Goal: Task Accomplishment & Management: Use online tool/utility

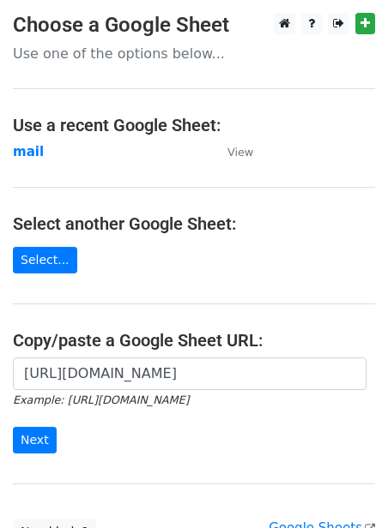
scroll to position [0, 385]
type input "https://docs.google.com/spreadsheets/d/1jLHnsz--_ZfDqRg_OH2xrkmhbGZ3izLOtmH_H2J…"
click at [33, 439] on input "Next" at bounding box center [35, 440] width 44 height 27
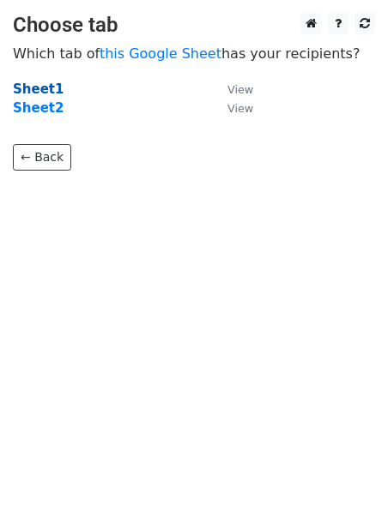
click at [39, 95] on strong "Sheet1" at bounding box center [38, 89] width 51 height 15
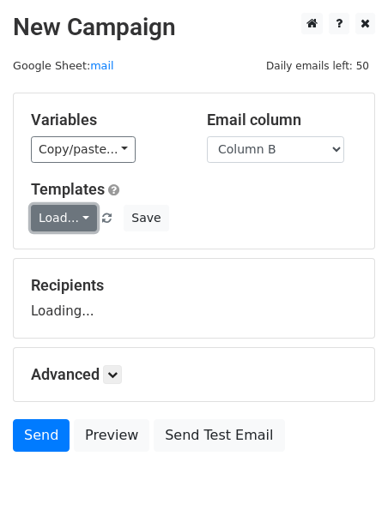
click at [63, 224] on link "Load..." at bounding box center [64, 218] width 66 height 27
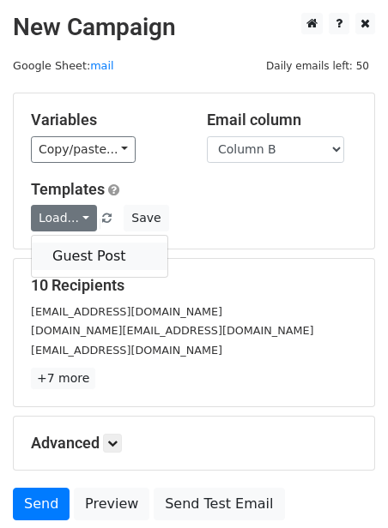
click at [75, 259] on link "Guest Post" at bounding box center [100, 256] width 136 height 27
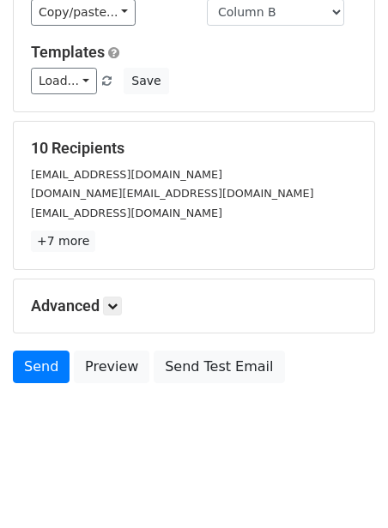
scroll to position [138, 0]
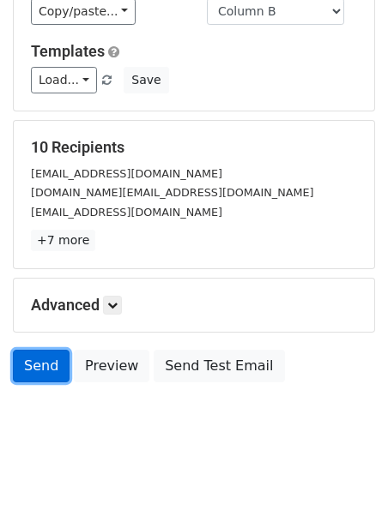
click at [53, 364] on link "Send" at bounding box center [41, 366] width 57 height 33
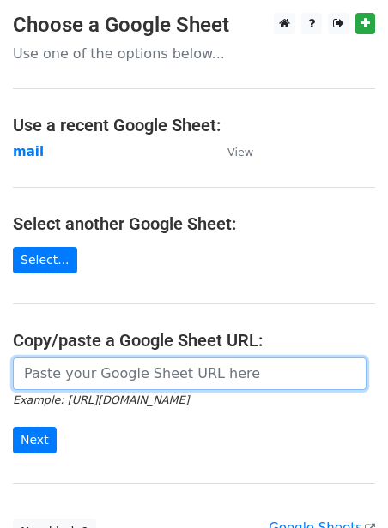
click at [46, 379] on input "url" at bounding box center [189, 374] width 353 height 33
paste input "https://docs.google.com/spreadsheets/d/1jLHnsz--_ZfDqRg_OH2xrkmhbGZ3izLOtmH_H2J…"
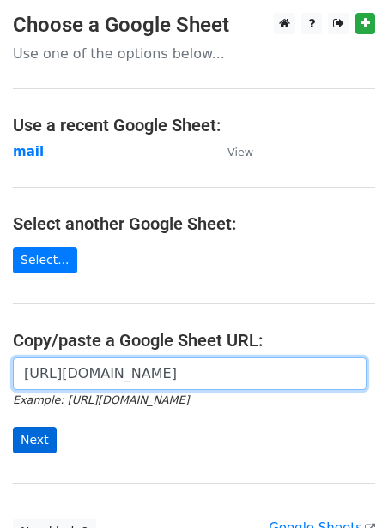
type input "https://docs.google.com/spreadsheets/d/1jLHnsz--_ZfDqRg_OH2xrkmhbGZ3izLOtmH_H2J…"
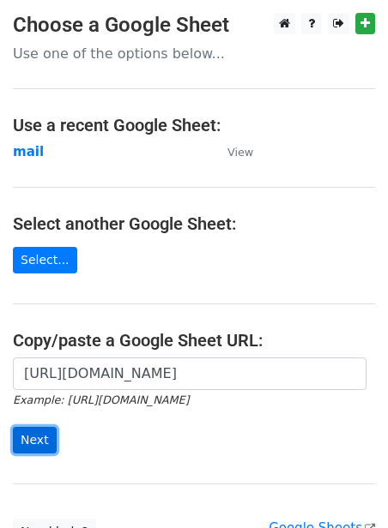
click at [43, 452] on input "Next" at bounding box center [35, 440] width 44 height 27
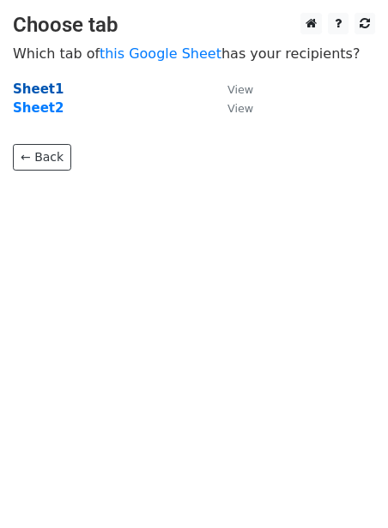
click at [32, 94] on strong "Sheet1" at bounding box center [38, 89] width 51 height 15
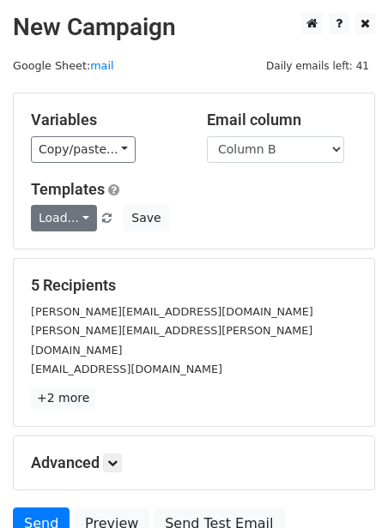
click at [71, 217] on link "Load..." at bounding box center [64, 218] width 66 height 27
click at [87, 263] on link "Guest Post" at bounding box center [100, 256] width 136 height 27
